Goal: Information Seeking & Learning: Check status

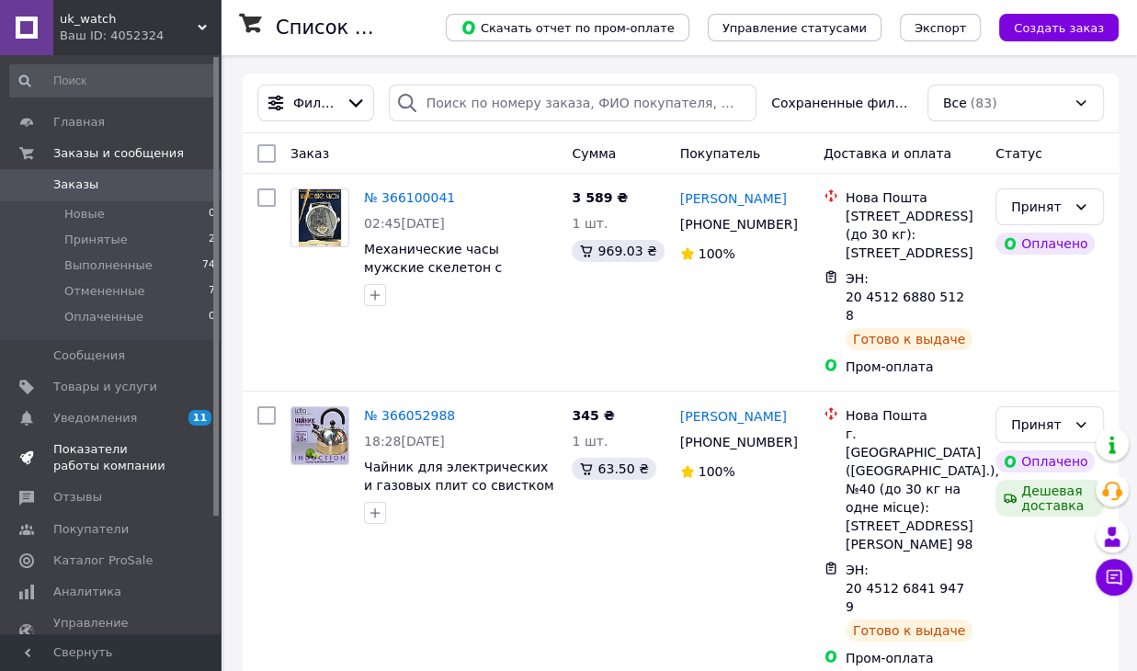
click at [100, 450] on span "Показатели работы компании" at bounding box center [111, 457] width 117 height 33
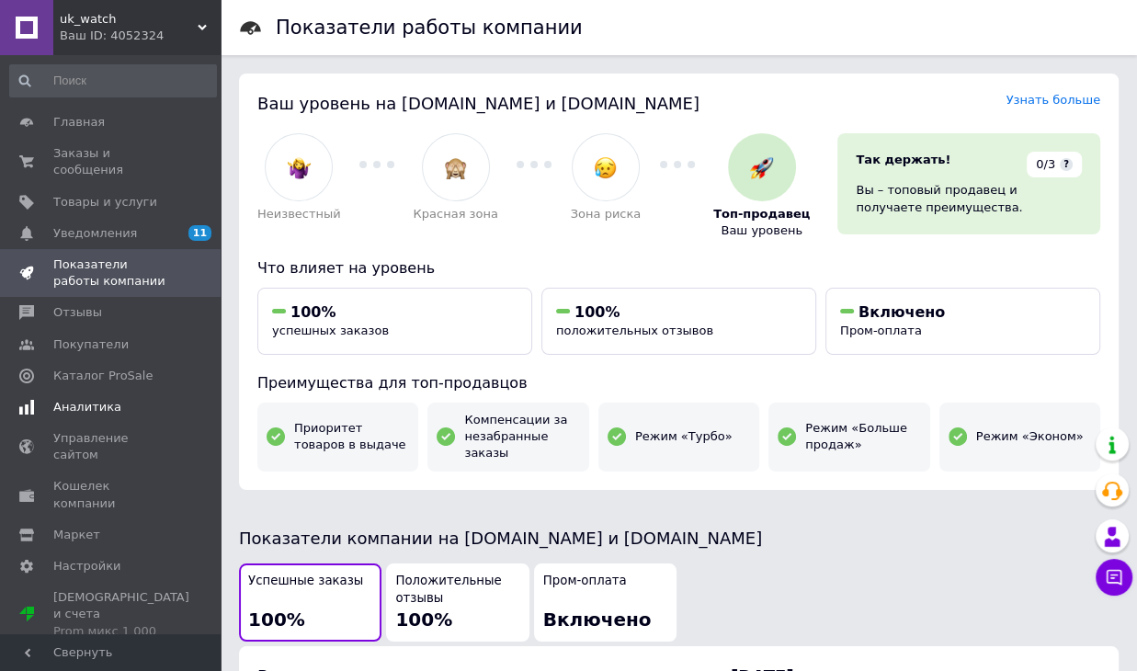
click at [164, 399] on span "Аналитика" at bounding box center [111, 407] width 117 height 17
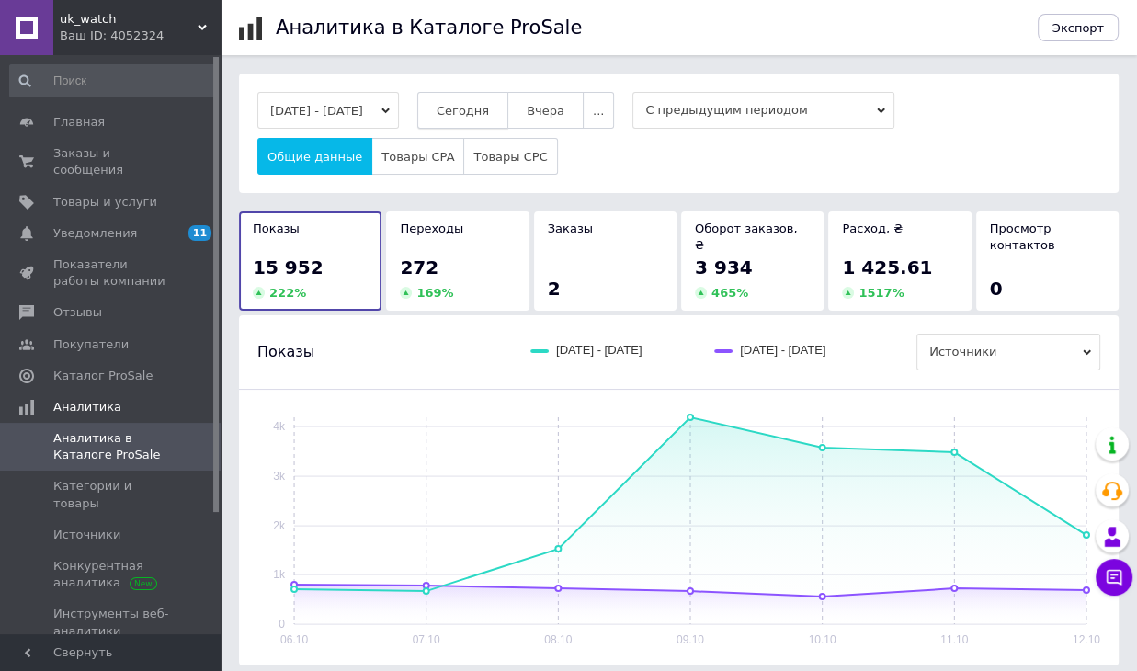
click at [474, 107] on span "Сегодня" at bounding box center [462, 111] width 52 height 14
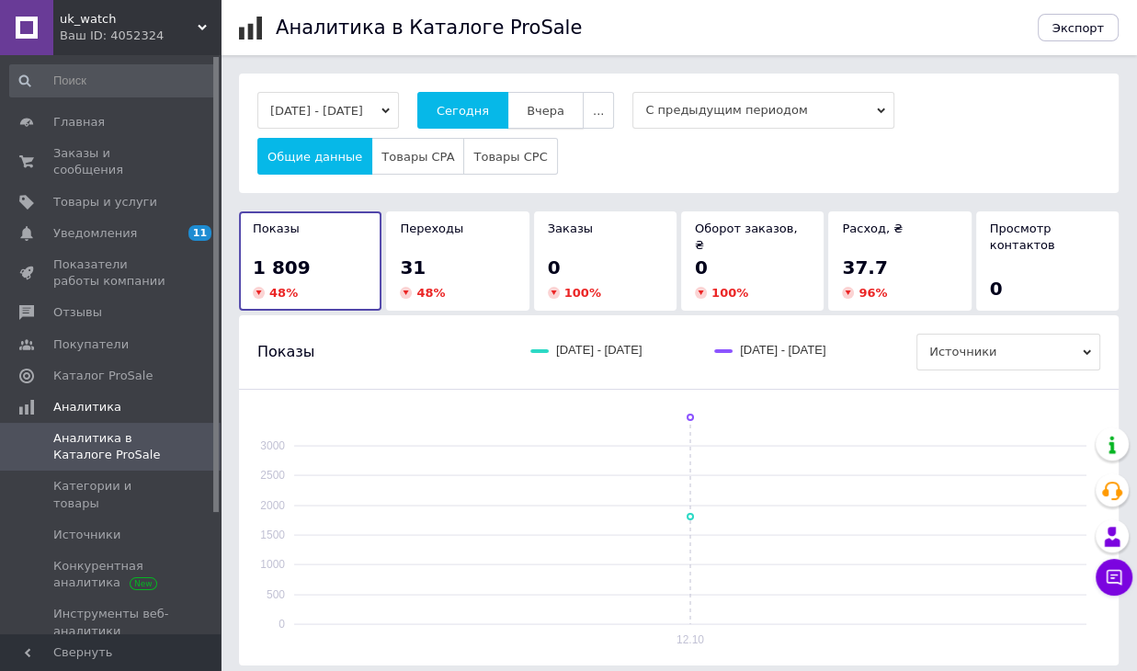
click at [546, 107] on button "Вчера" at bounding box center [545, 110] width 76 height 37
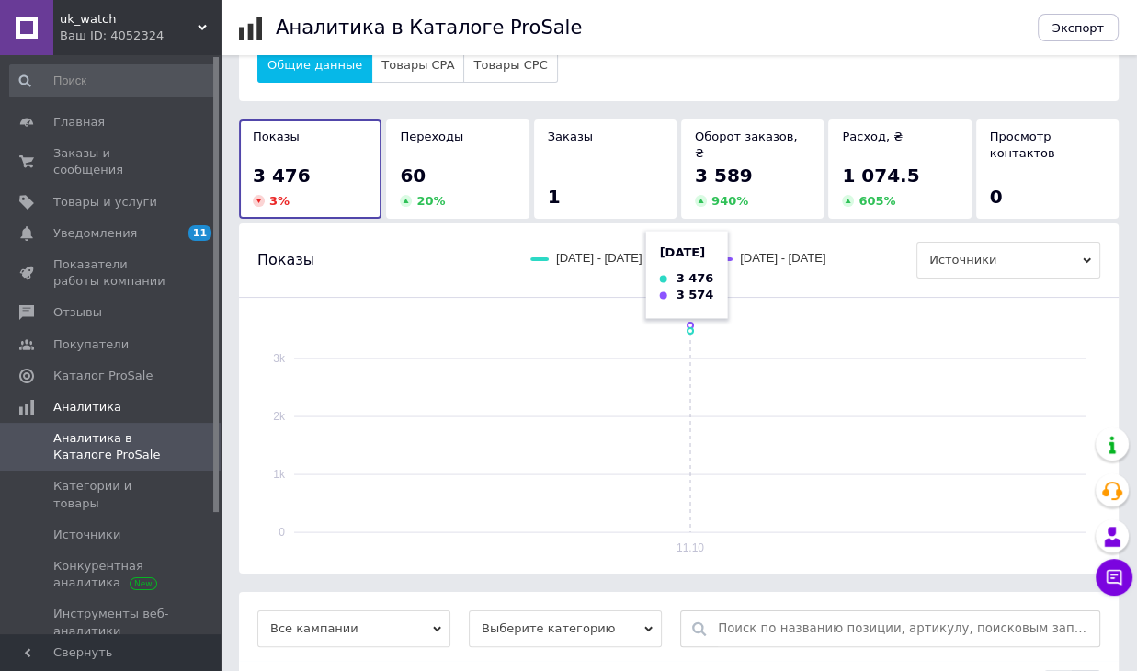
scroll to position [249, 0]
